Goal: Navigation & Orientation: Find specific page/section

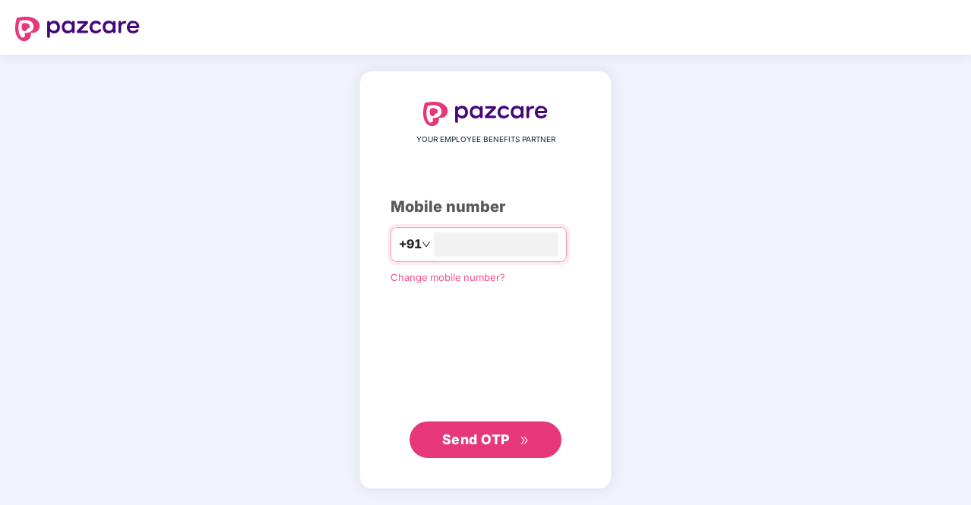
type input "**********"
click at [486, 435] on span "Send OTP" at bounding box center [476, 439] width 68 height 16
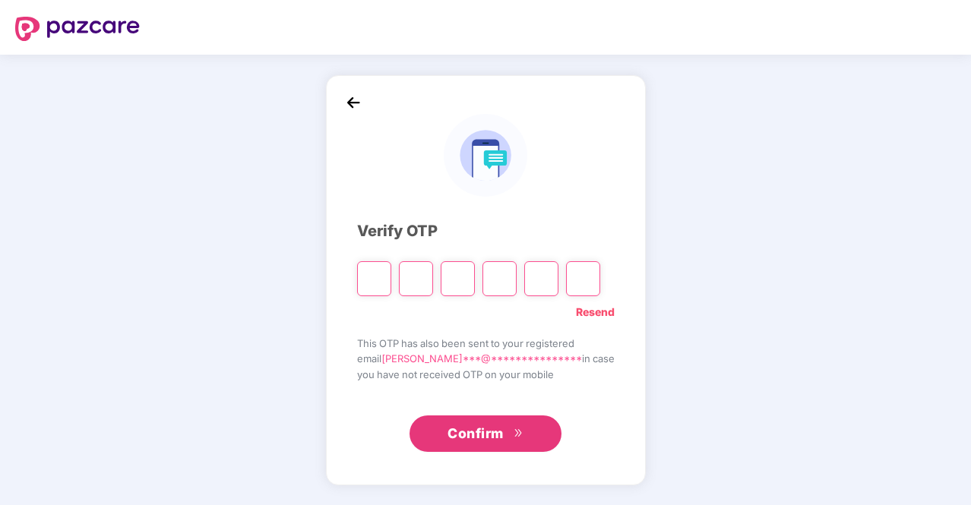
type input "*"
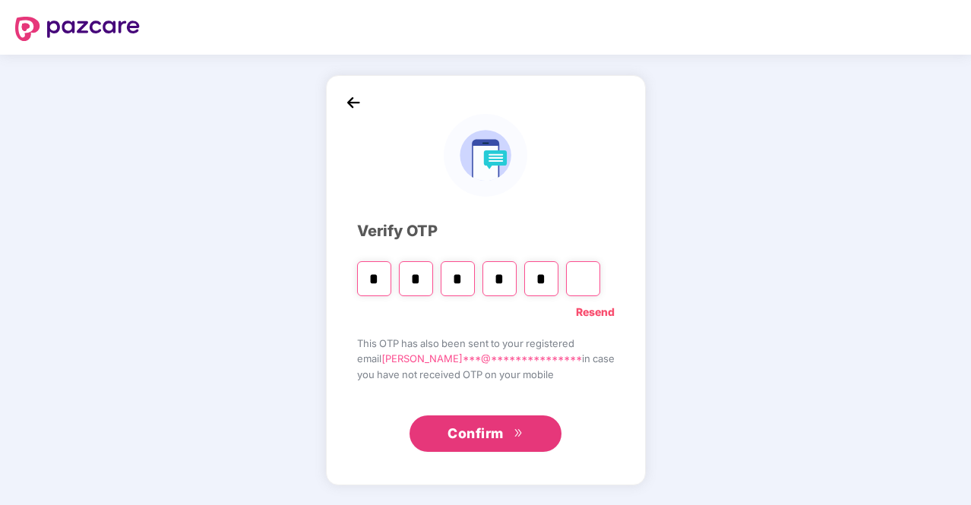
type input "*"
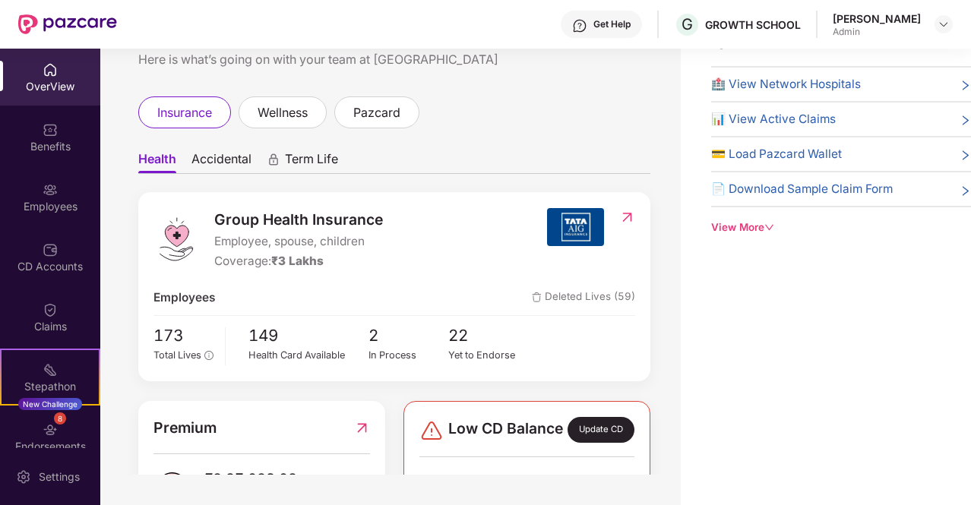
click at [214, 158] on span "Accidental" at bounding box center [221, 162] width 60 height 22
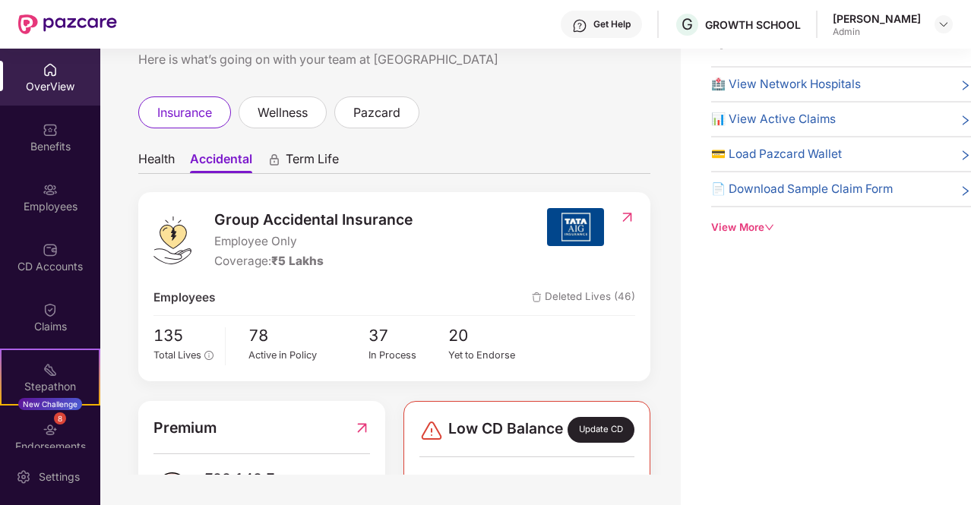
click at [166, 164] on span "Health" at bounding box center [156, 162] width 36 height 22
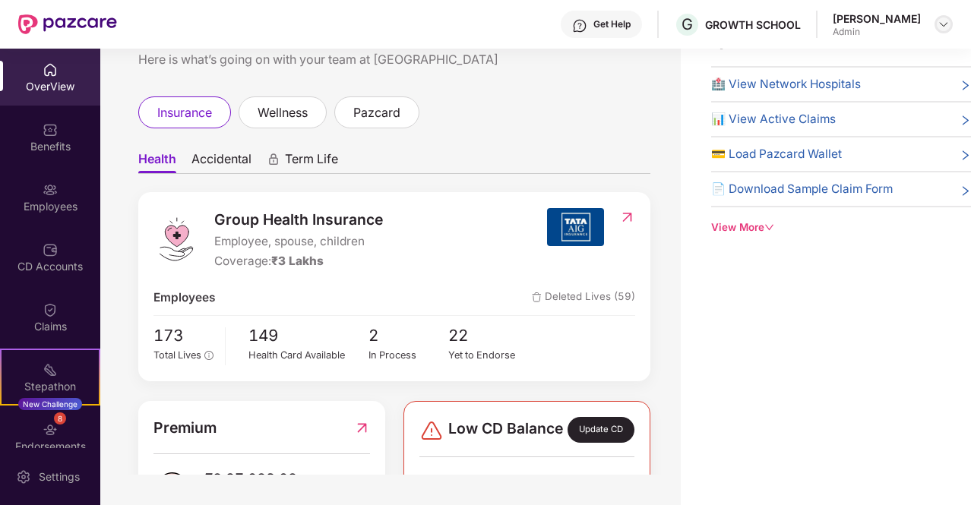
click at [944, 23] on img at bounding box center [944, 24] width 12 height 12
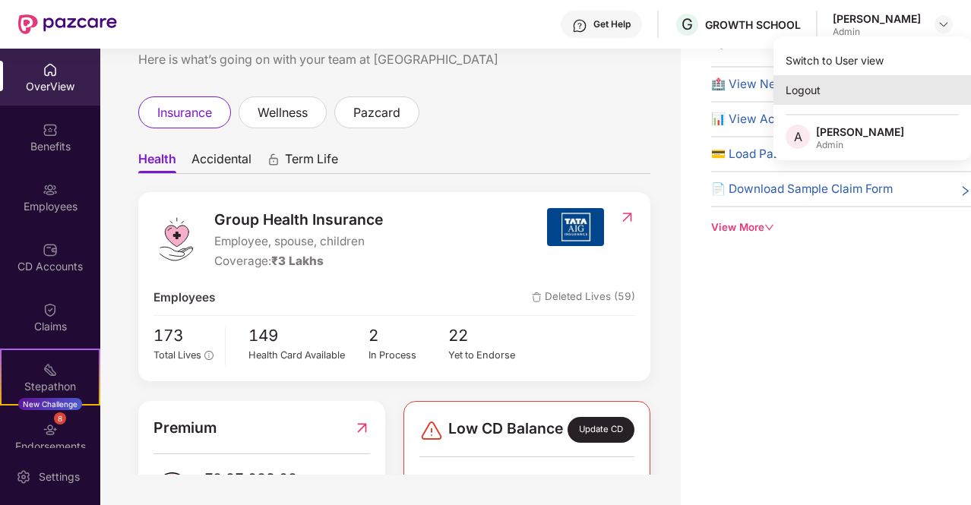
click at [834, 92] on div "Logout" at bounding box center [872, 90] width 198 height 30
